Goal: Task Accomplishment & Management: Use online tool/utility

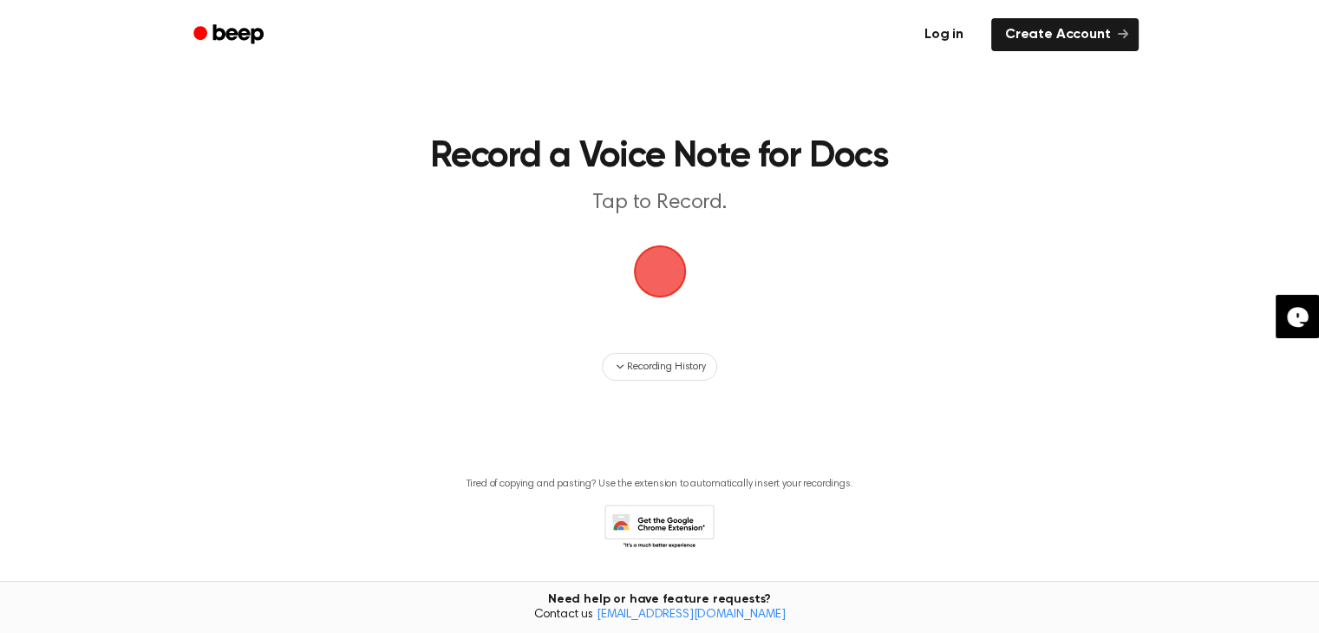
click at [947, 38] on link "Log in" at bounding box center [944, 35] width 74 height 40
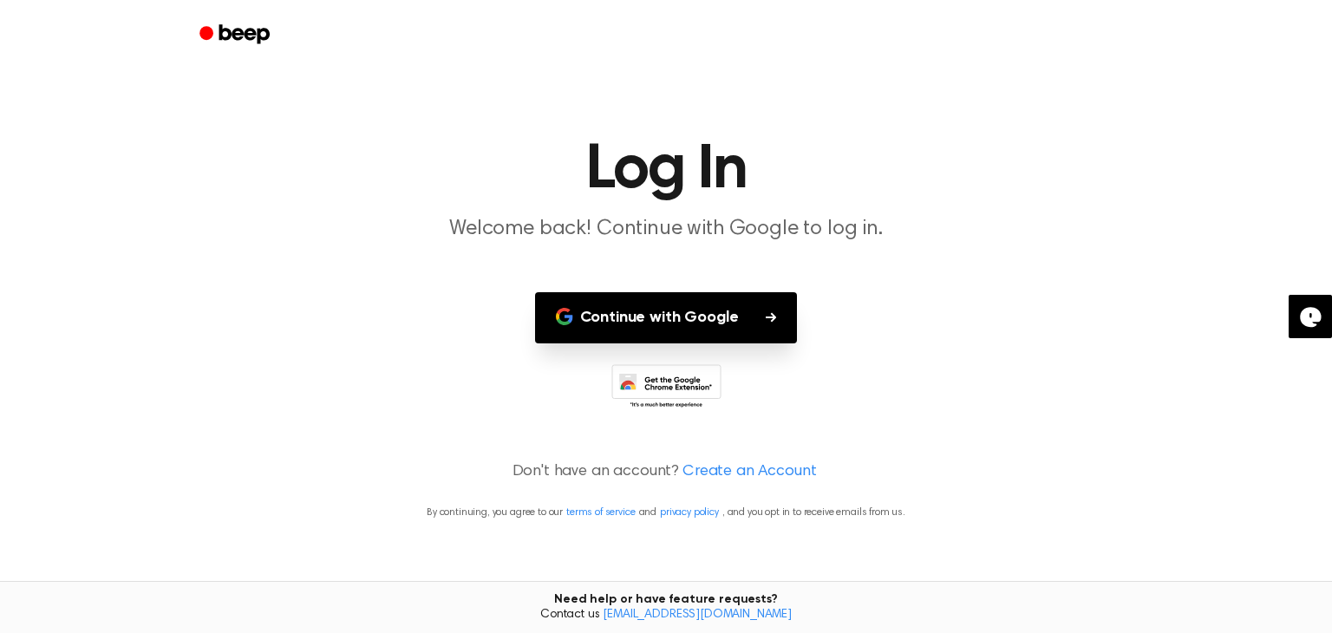
click at [720, 327] on button "Continue with Google" at bounding box center [666, 317] width 263 height 51
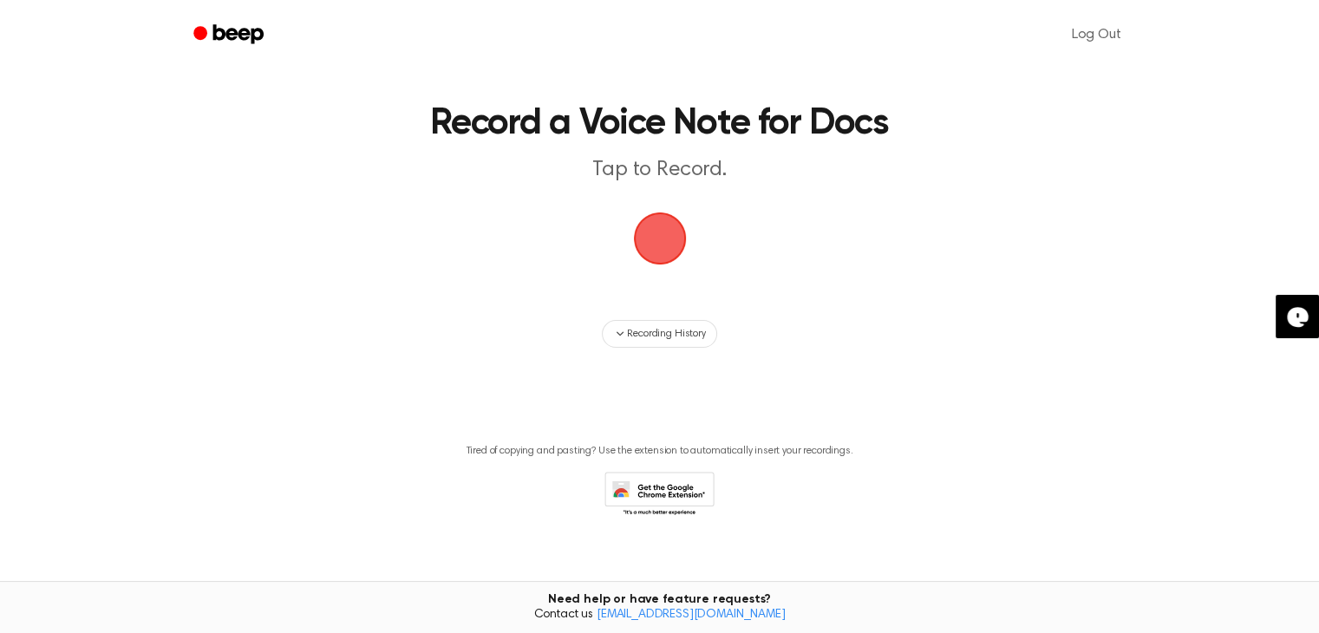
scroll to position [51, 0]
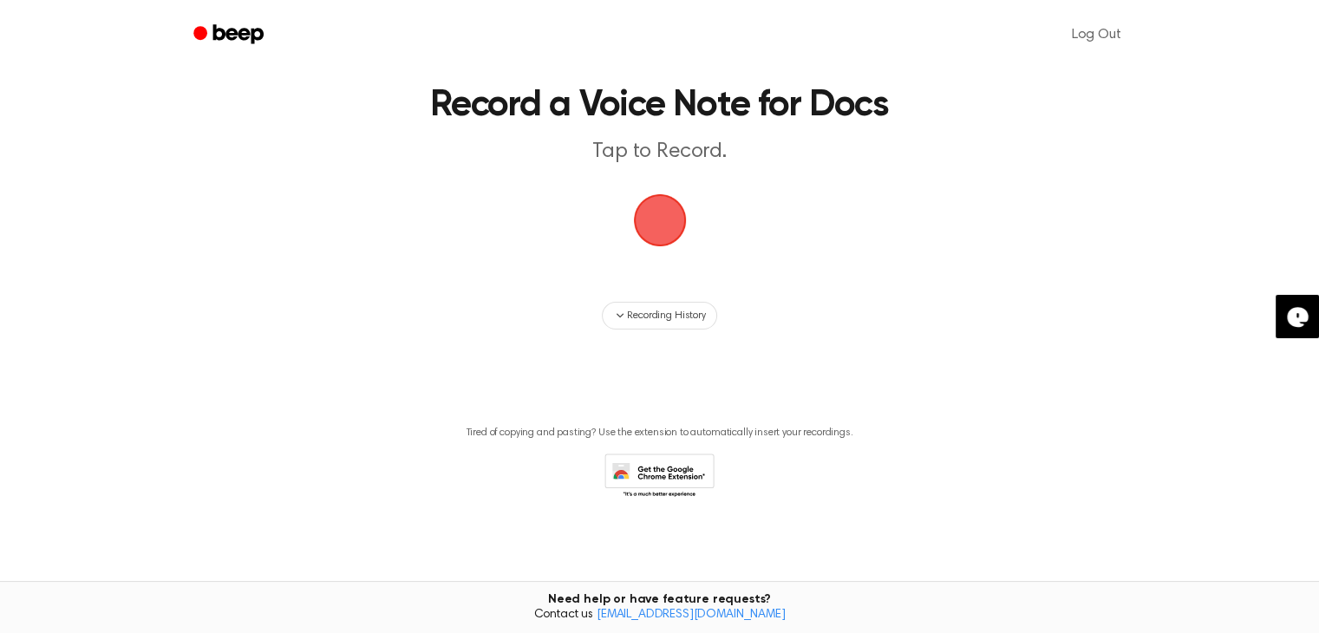
click at [652, 205] on span "button" at bounding box center [659, 220] width 73 height 73
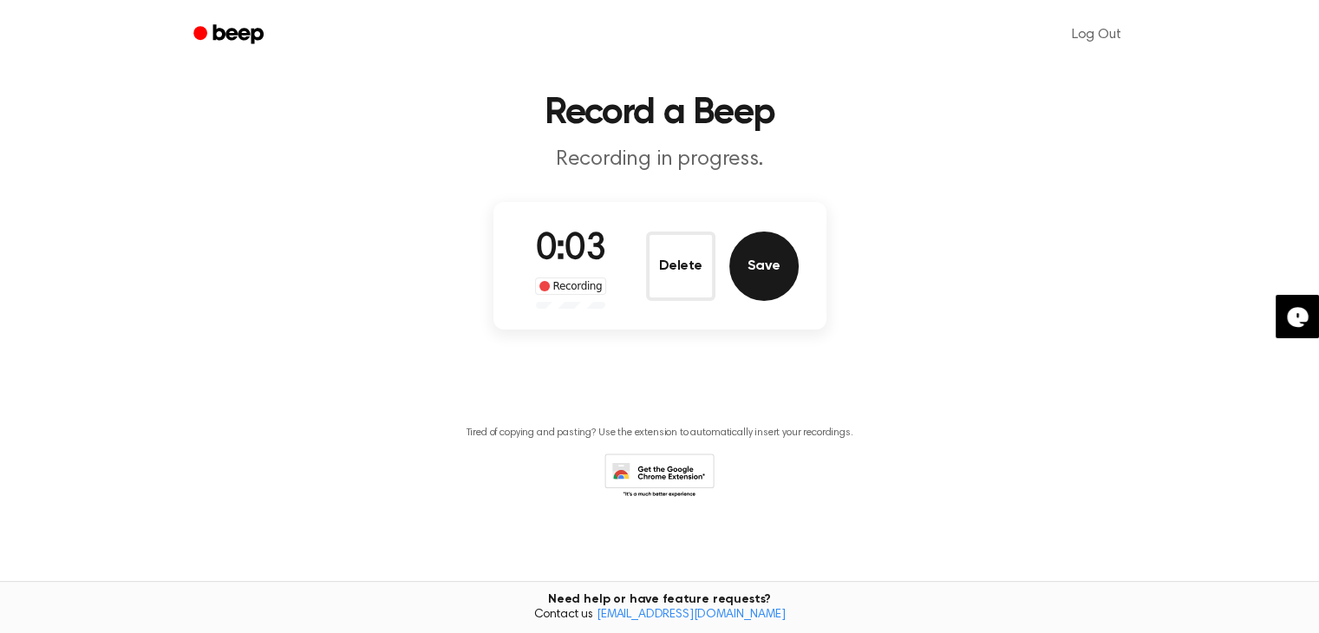
click at [771, 287] on button "Save" at bounding box center [763, 265] width 69 height 69
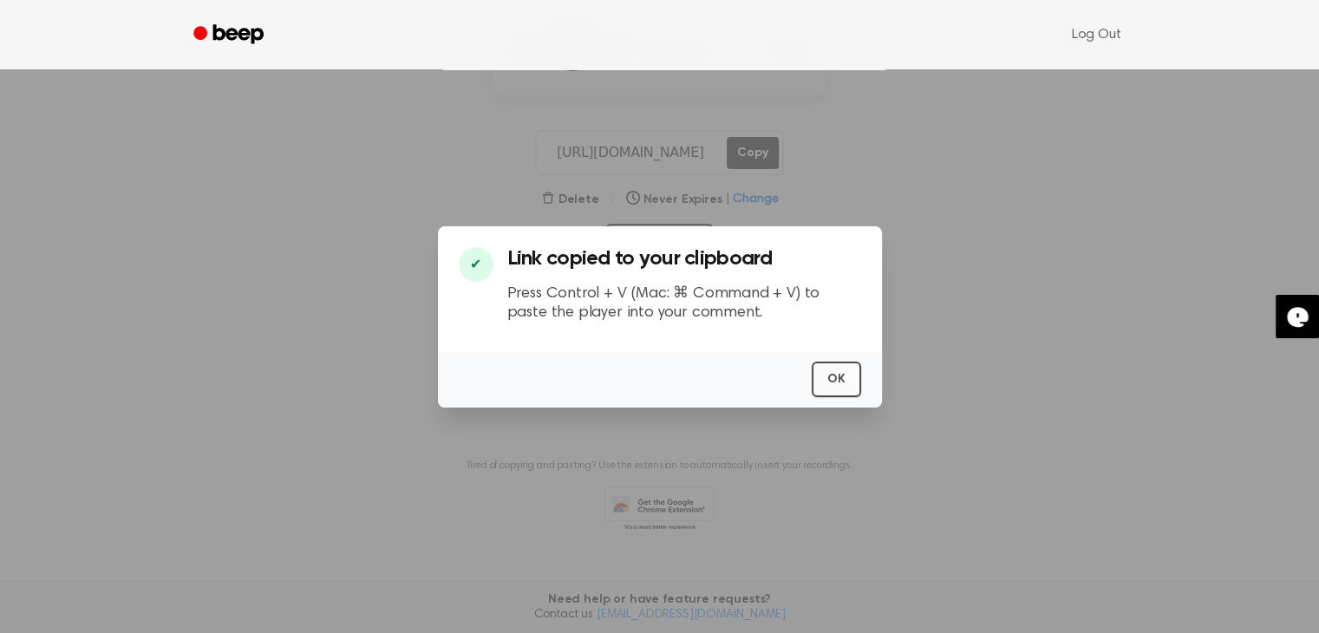
scroll to position [275, 0]
click at [841, 382] on button "OK" at bounding box center [835, 380] width 49 height 36
